Goal: Information Seeking & Learning: Check status

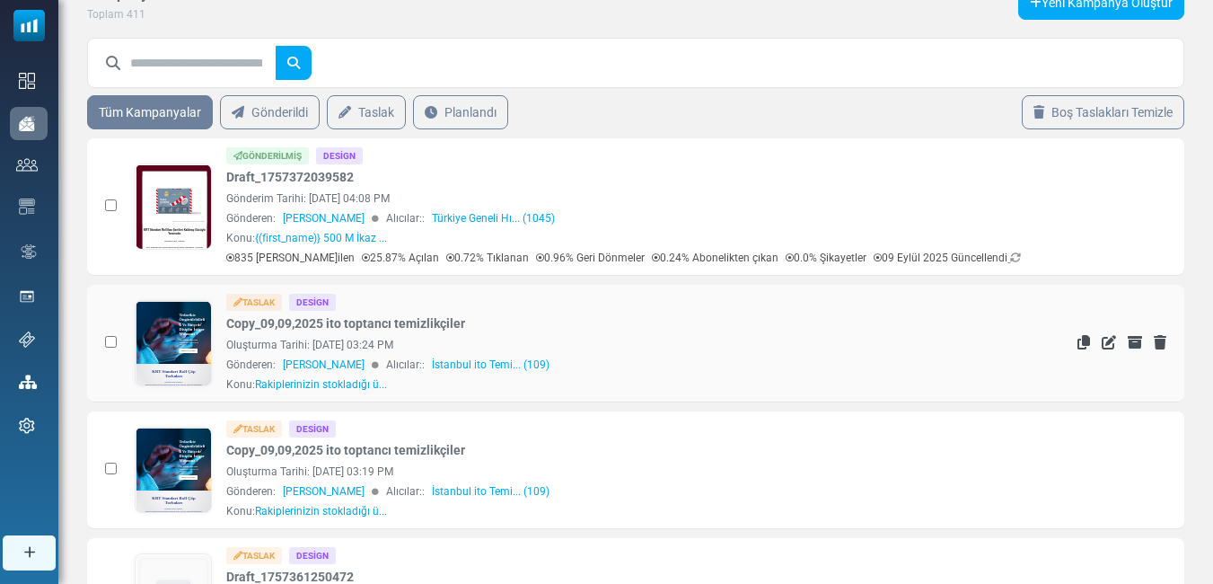
scroll to position [72, 0]
click at [1085, 341] on icon "Kopyala" at bounding box center [1084, 342] width 13 height 14
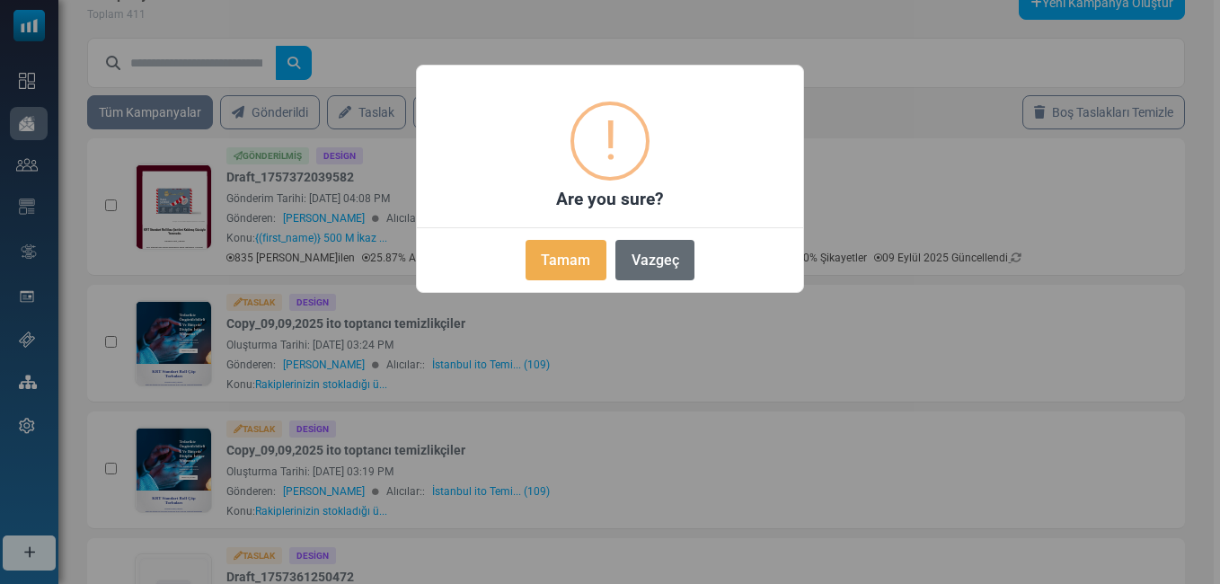
click at [663, 260] on button "Vazgeç" at bounding box center [654, 260] width 79 height 40
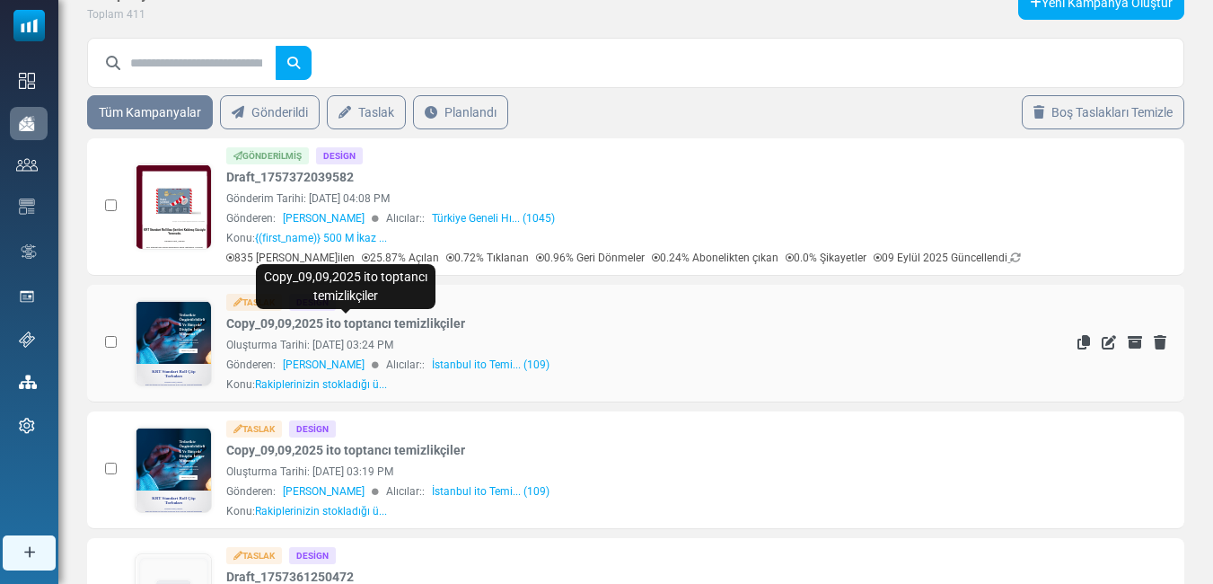
click at [340, 322] on link "Copy_09,09,2025 ito toptancı temizlikçiler" at bounding box center [345, 323] width 239 height 19
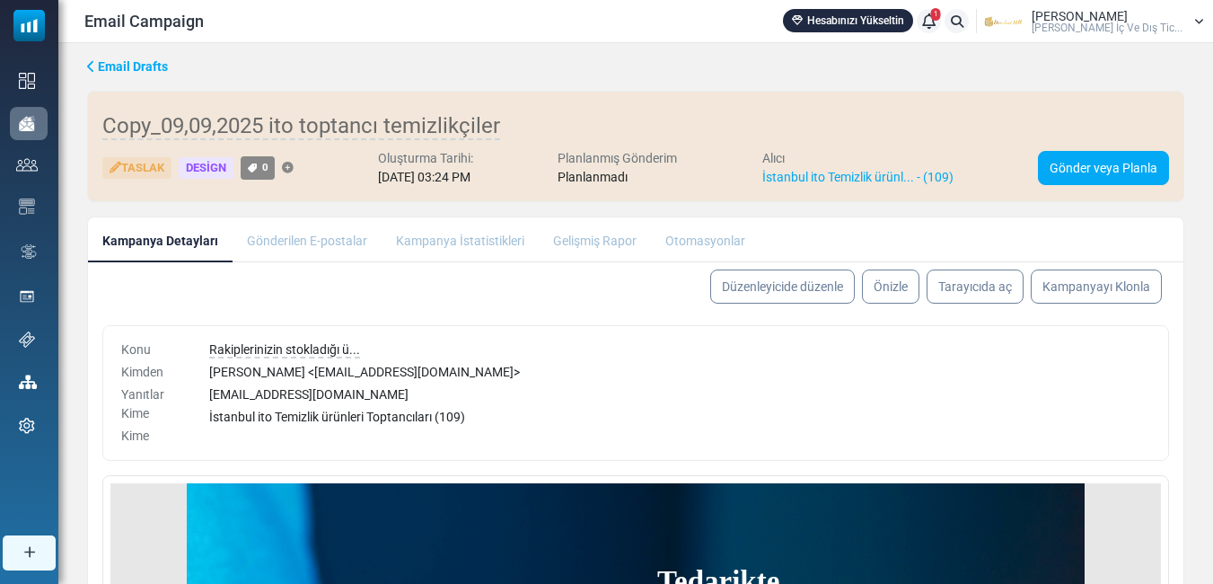
click at [443, 242] on li "Kampanya İstatistikleri" at bounding box center [460, 239] width 157 height 44
click at [479, 240] on li "Kampanya İstatistikleri" at bounding box center [460, 239] width 157 height 44
click at [480, 241] on li "Kampanya İstatistikleri" at bounding box center [460, 239] width 157 height 44
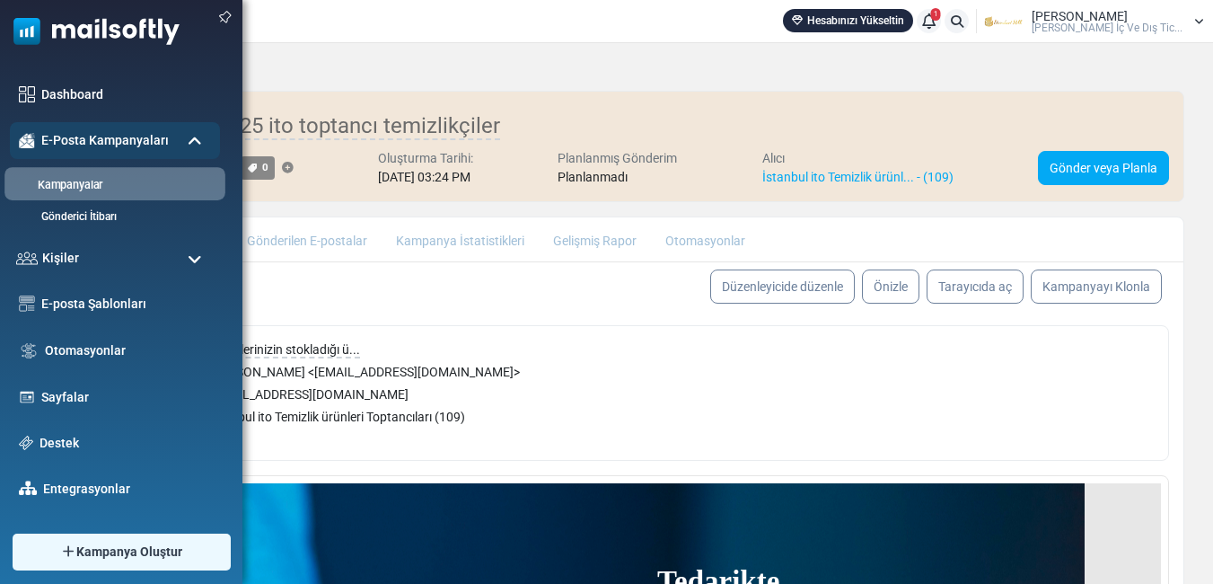
click at [61, 181] on link "Kampanyalar" at bounding box center [112, 185] width 216 height 17
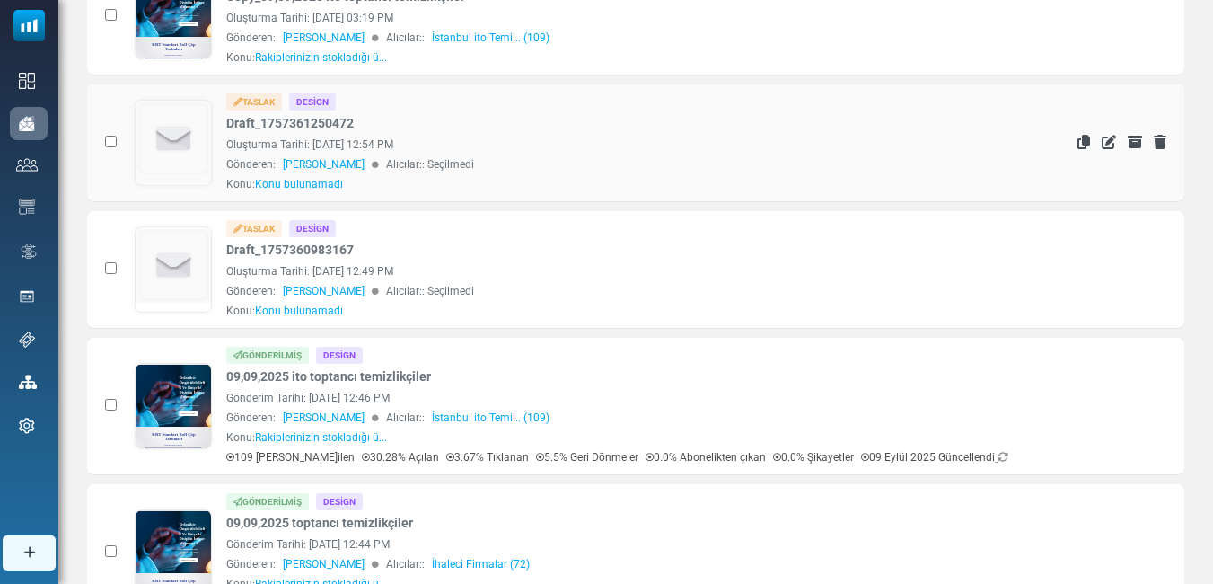
scroll to position [629, 0]
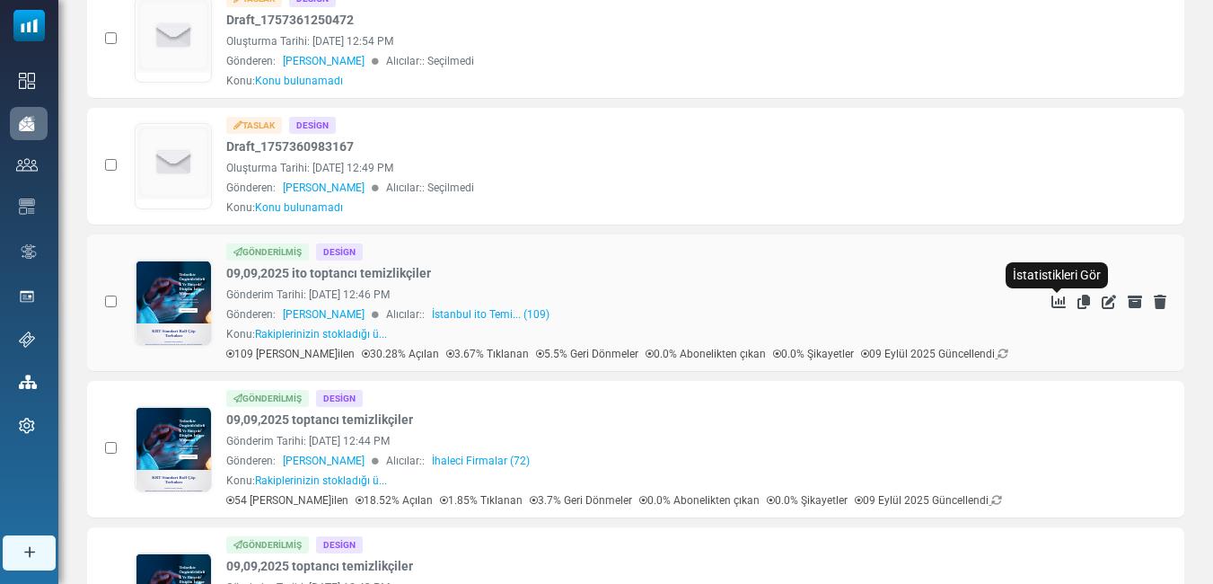
click at [1059, 298] on icon "İstatistikleri Gör" at bounding box center [1059, 302] width 14 height 14
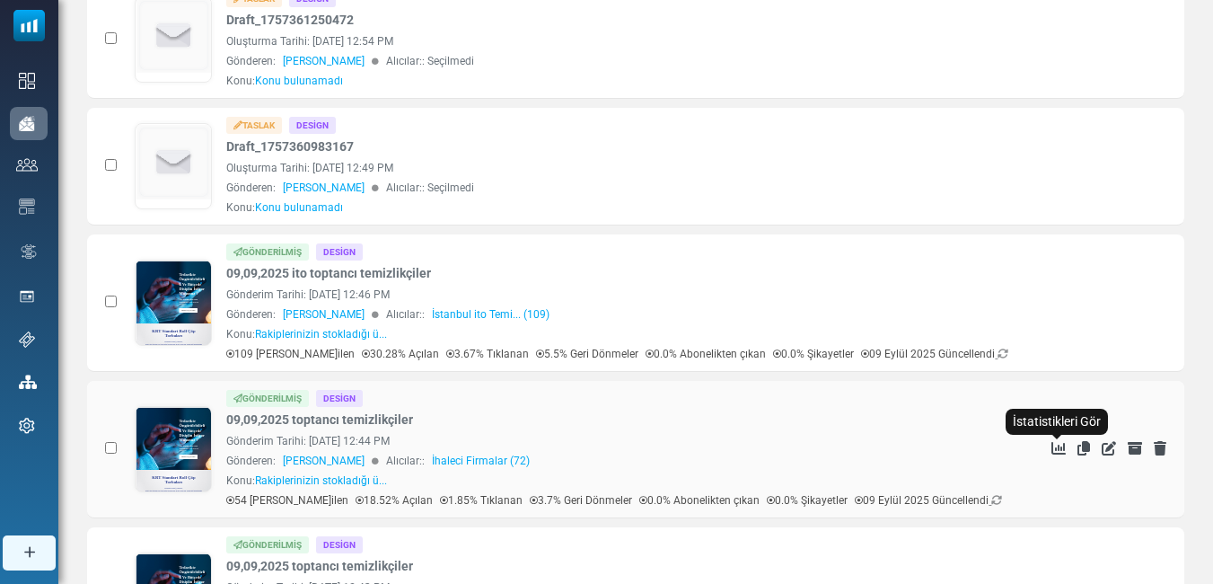
click at [1058, 451] on icon "İstatistikleri Gör" at bounding box center [1059, 448] width 14 height 14
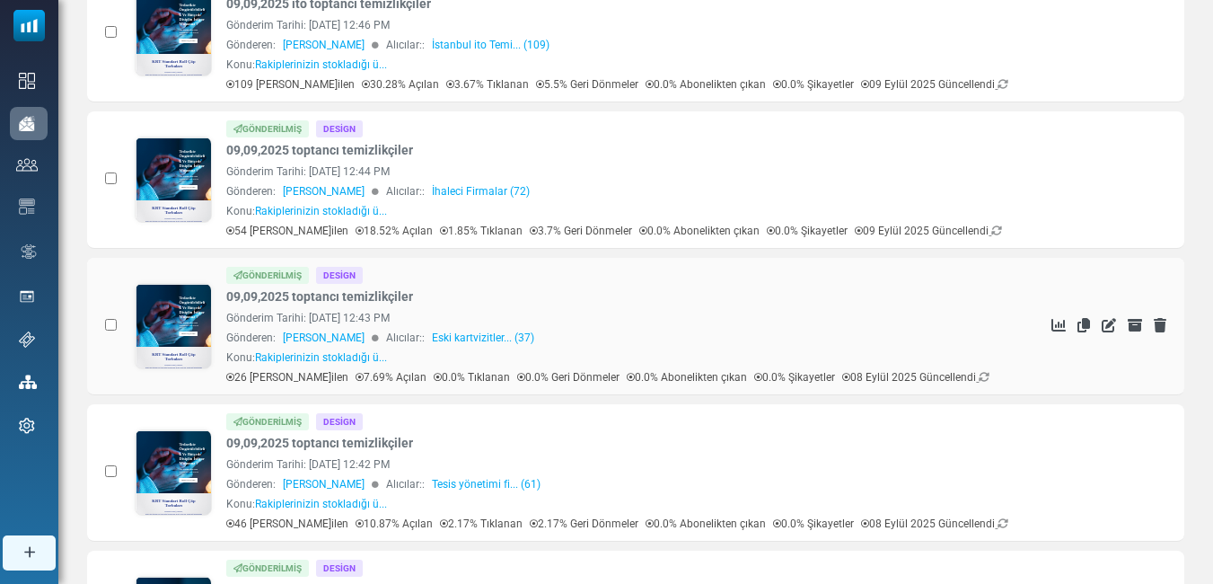
scroll to position [988, 0]
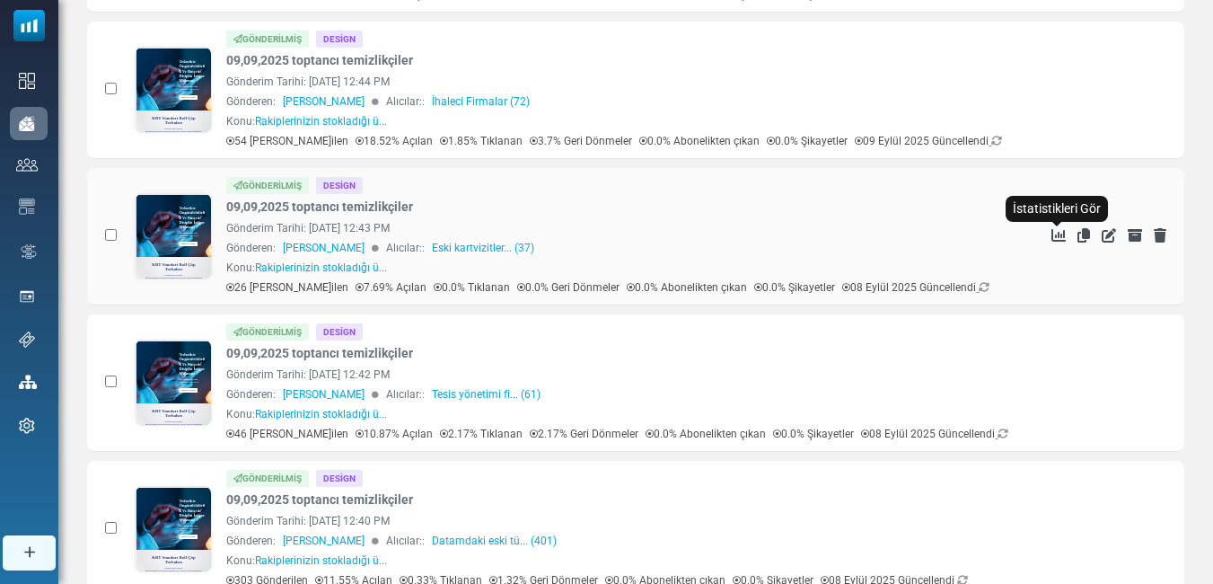
click at [1061, 237] on icon "İstatistikleri Gör" at bounding box center [1059, 235] width 14 height 14
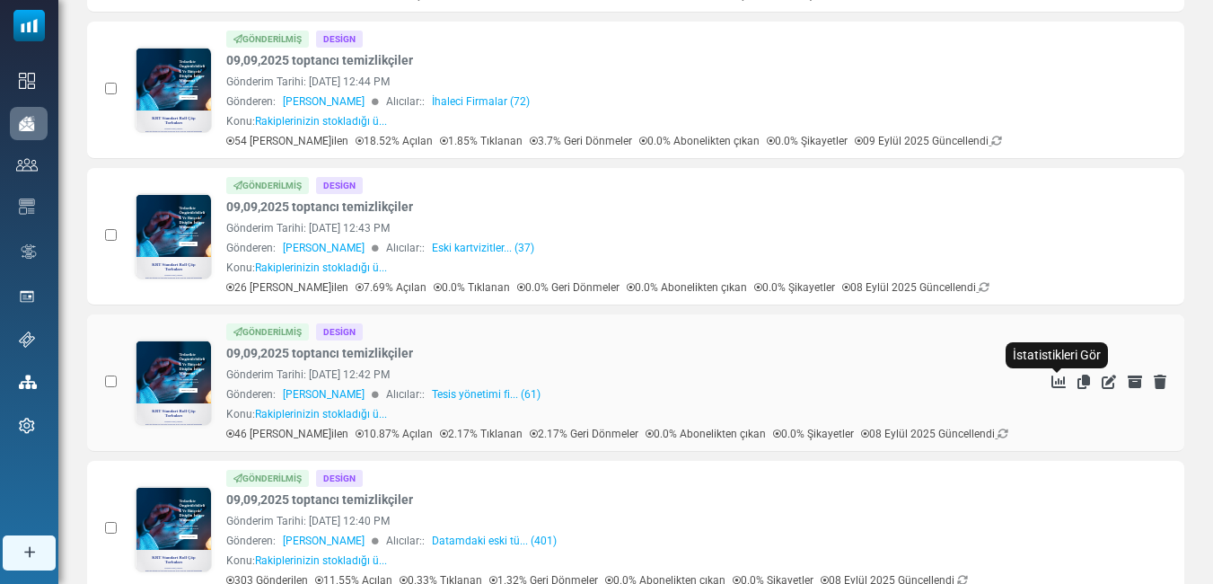
click at [1055, 376] on icon "İstatistikleri Gör" at bounding box center [1059, 382] width 14 height 14
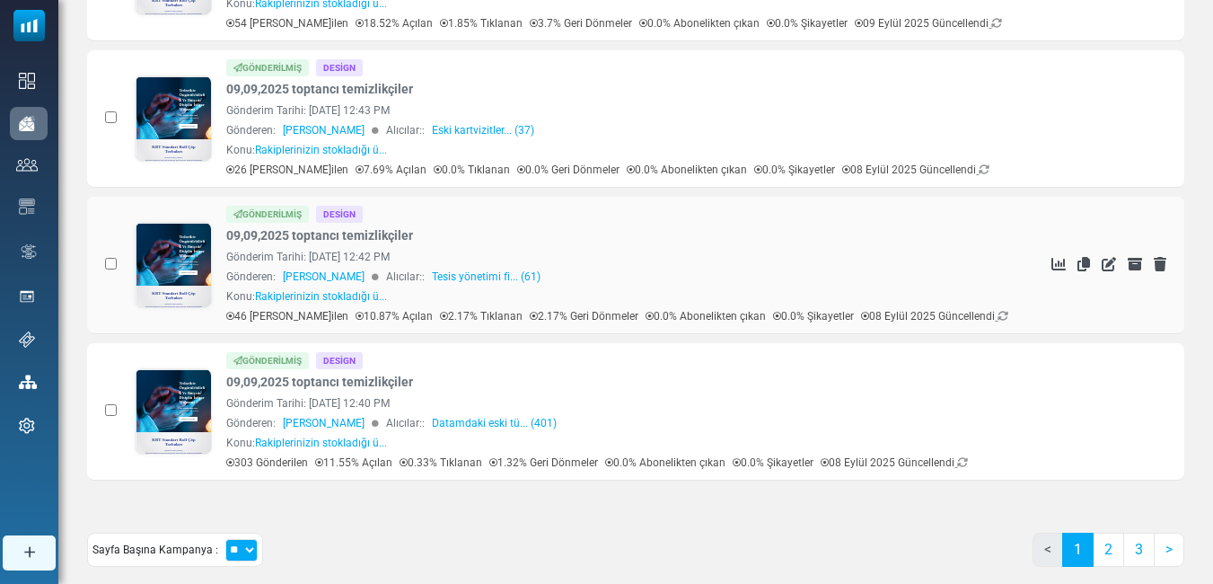
scroll to position [1150, 0]
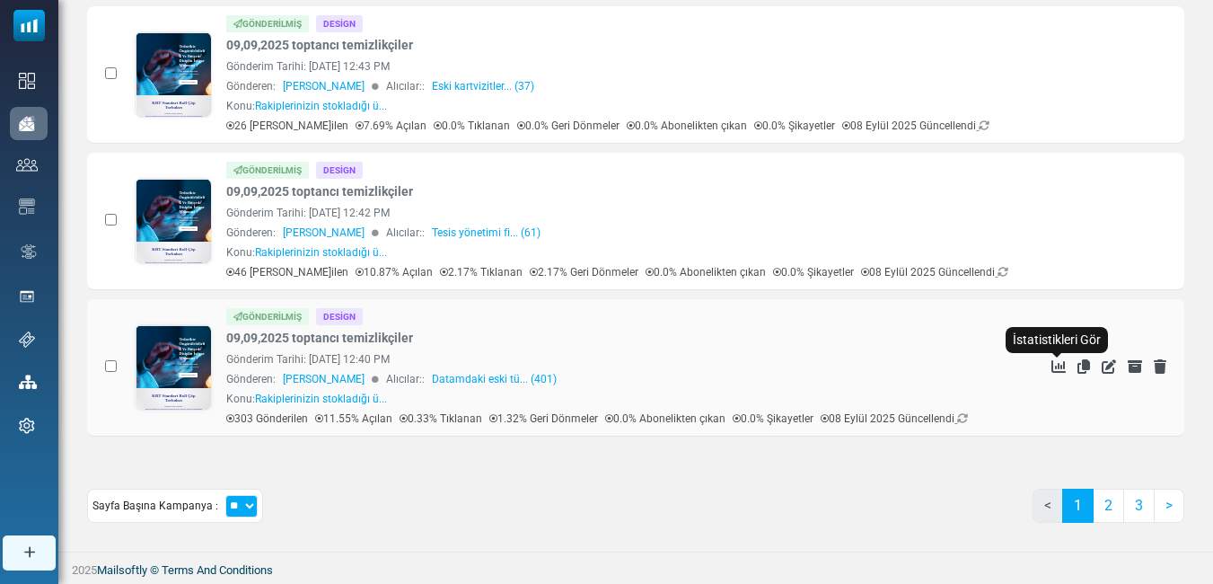
click at [1053, 366] on icon "İstatistikleri Gör" at bounding box center [1059, 366] width 14 height 14
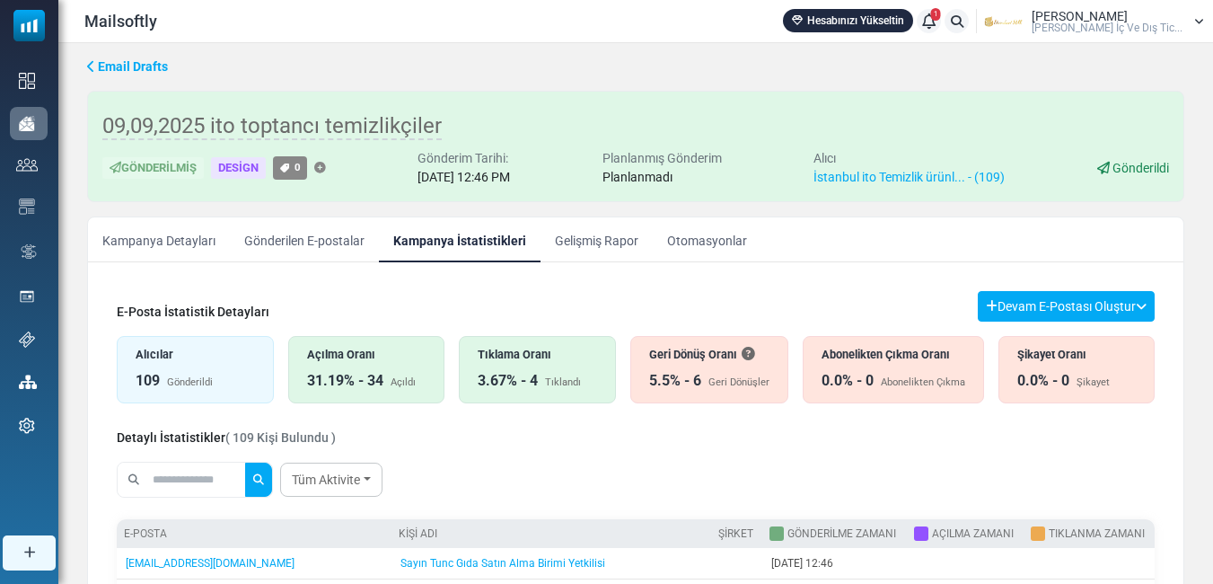
click at [512, 372] on div "3.67% - 4" at bounding box center [508, 381] width 60 height 22
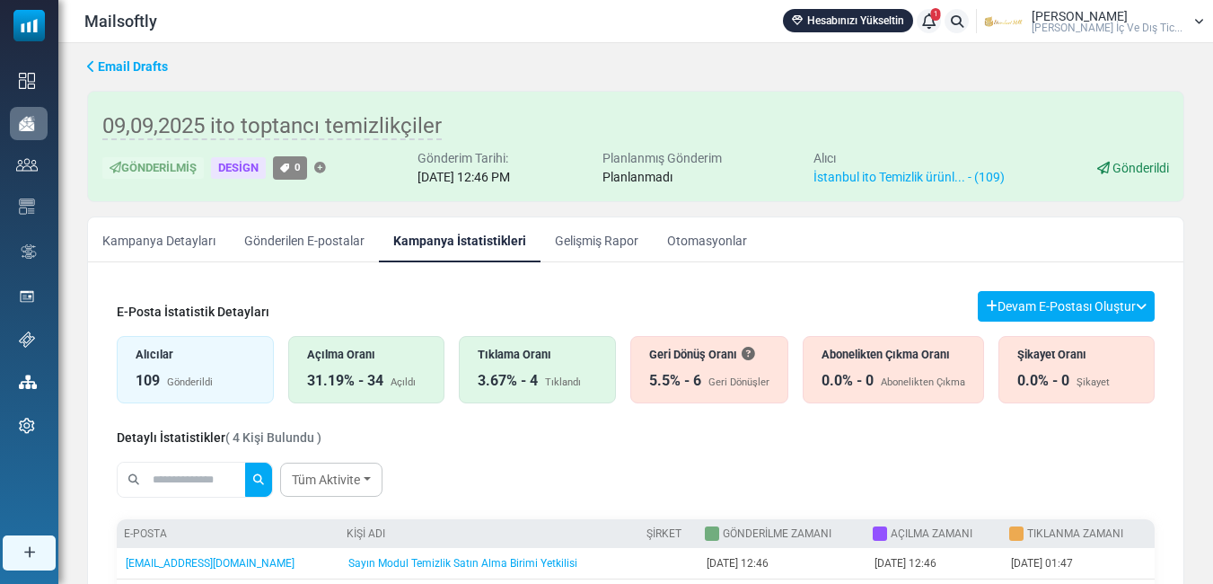
click at [381, 351] on div "Açılma Oranı" at bounding box center [366, 354] width 119 height 17
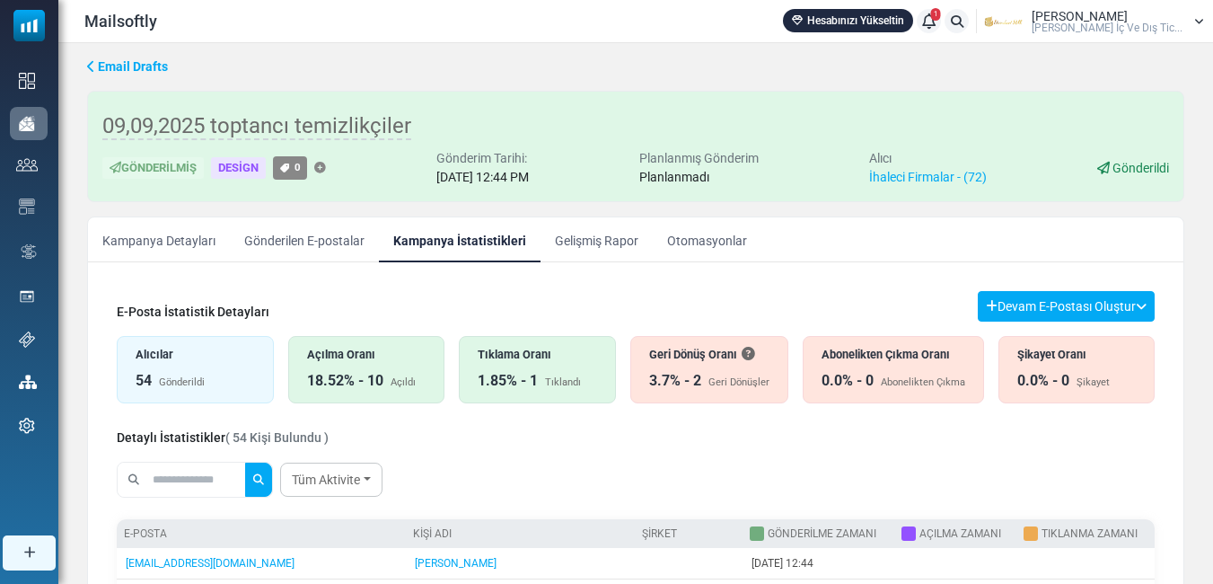
click at [401, 359] on div "Açılma Oranı" at bounding box center [366, 354] width 119 height 17
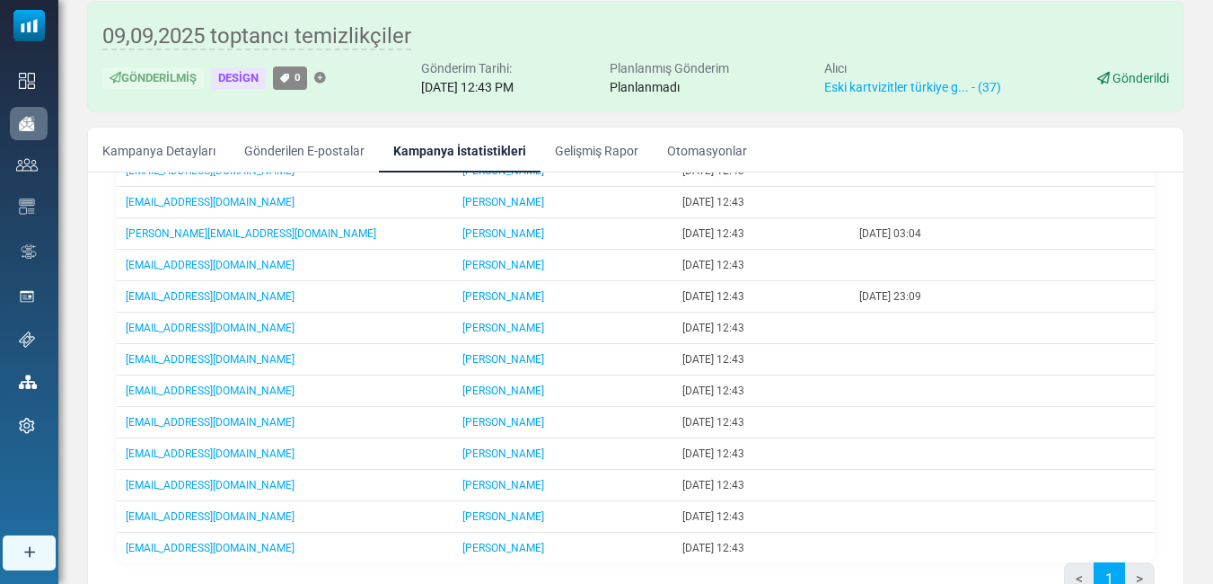
click at [208, 154] on link "Kampanya Detayları" at bounding box center [159, 150] width 142 height 45
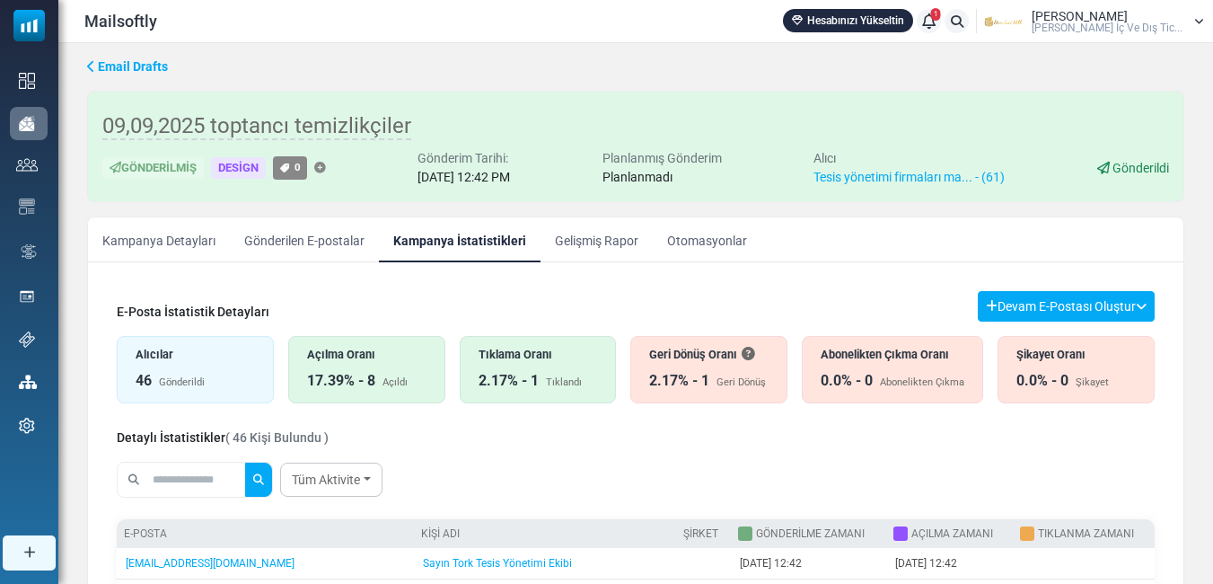
click at [523, 356] on div "Tıklama Oranı" at bounding box center [538, 354] width 119 height 17
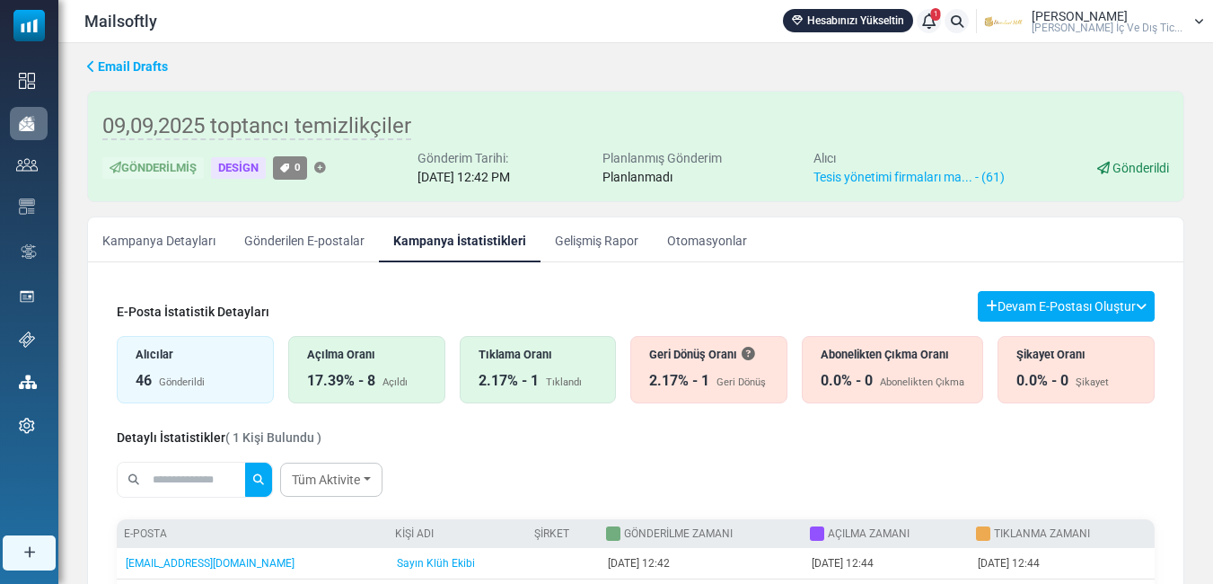
click at [390, 352] on div "Açılma Oranı" at bounding box center [366, 354] width 119 height 17
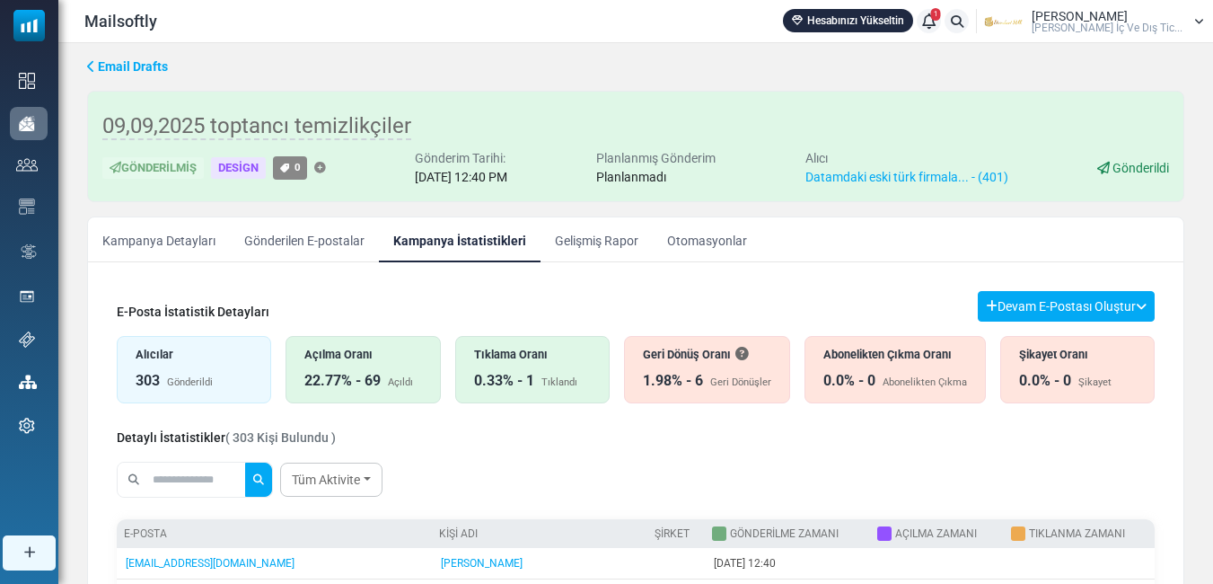
click at [527, 359] on div "Tıklama Oranı" at bounding box center [532, 354] width 117 height 17
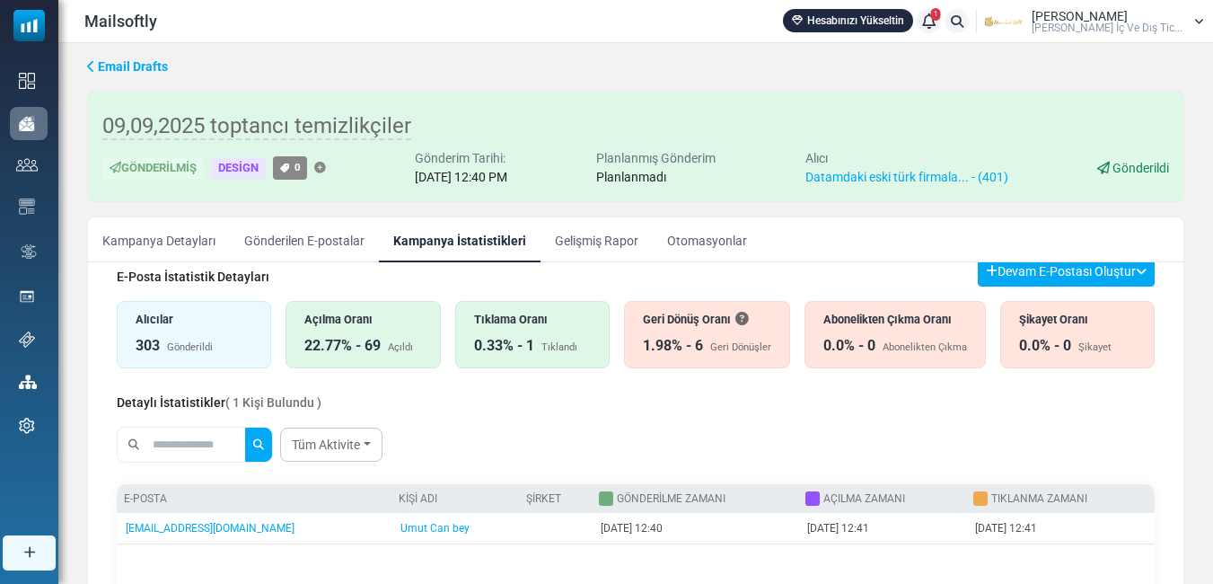
scroll to position [4, 0]
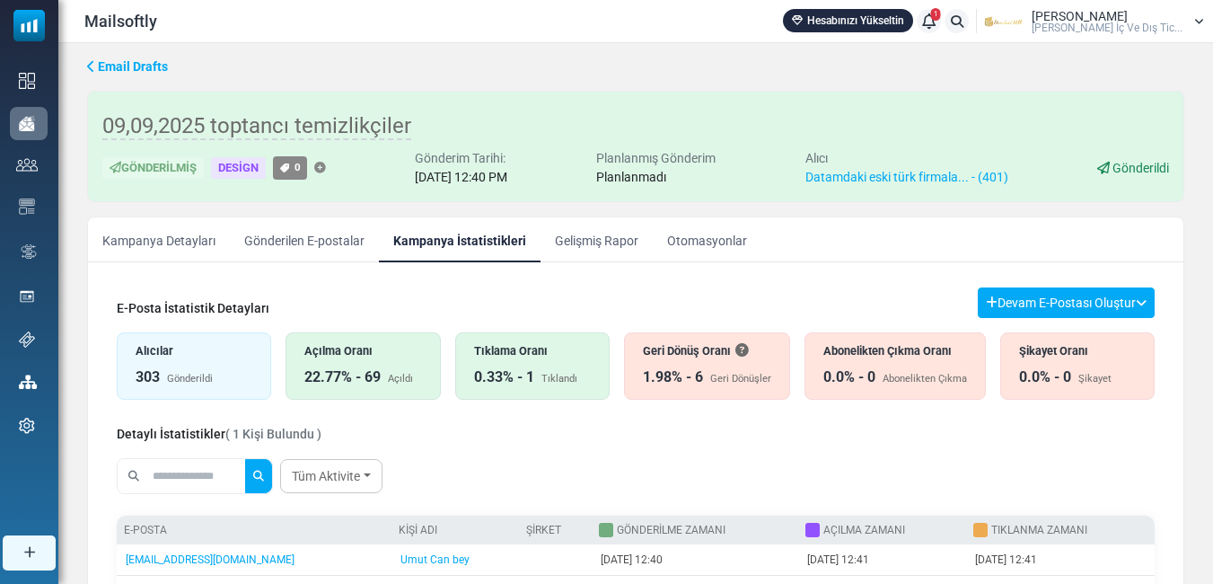
click at [401, 362] on div "Açılma Oranı 22.77% - 69 Açıldı" at bounding box center [363, 365] width 154 height 67
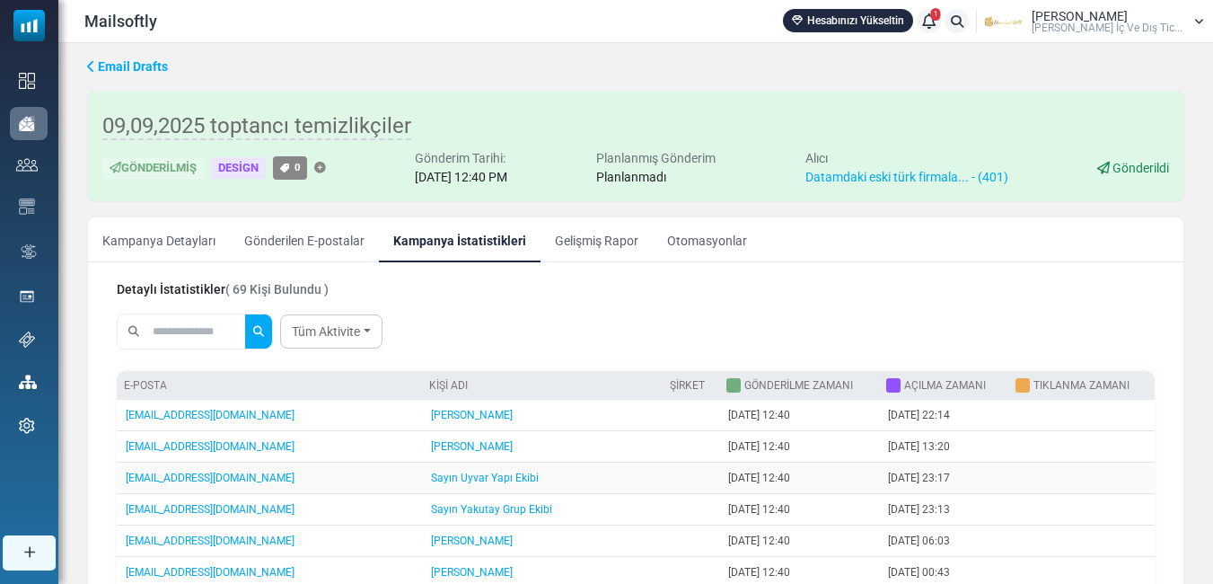
scroll to position [0, 0]
